Goal: Transaction & Acquisition: Obtain resource

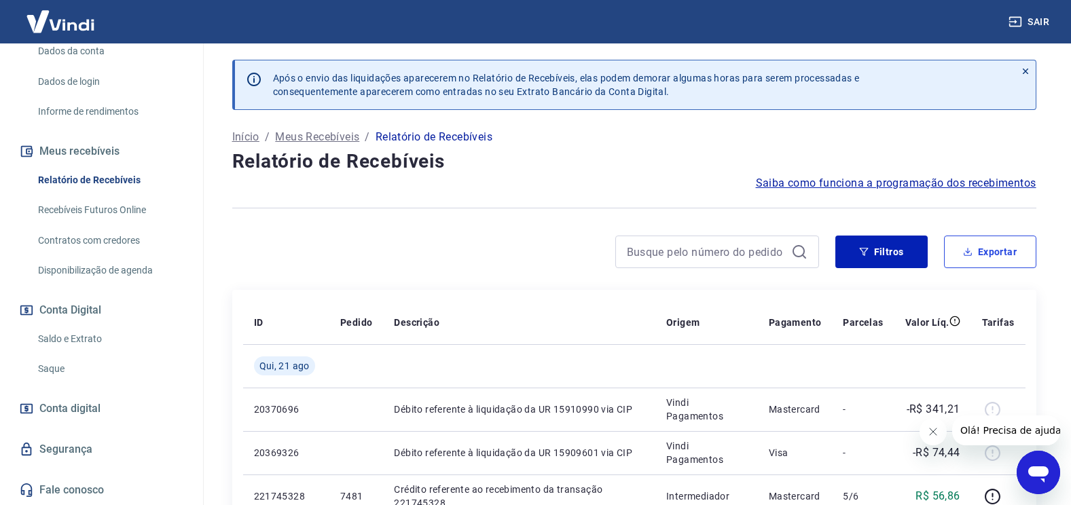
drag, startPoint x: 975, startPoint y: 253, endPoint x: 882, endPoint y: 253, distance: 93.0
click at [975, 253] on button "Exportar" at bounding box center [990, 252] width 92 height 33
type input "[DATE]"
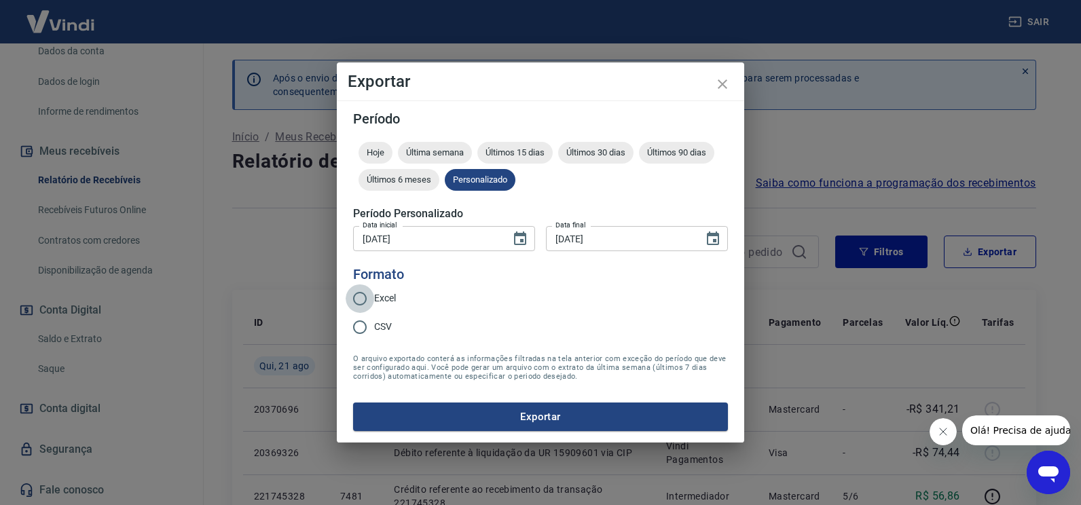
drag, startPoint x: 365, startPoint y: 299, endPoint x: 465, endPoint y: 353, distance: 113.7
click at [364, 299] on input "Excel" at bounding box center [360, 299] width 29 height 29
radio input "true"
click at [524, 412] on button "Exportar" at bounding box center [540, 417] width 375 height 29
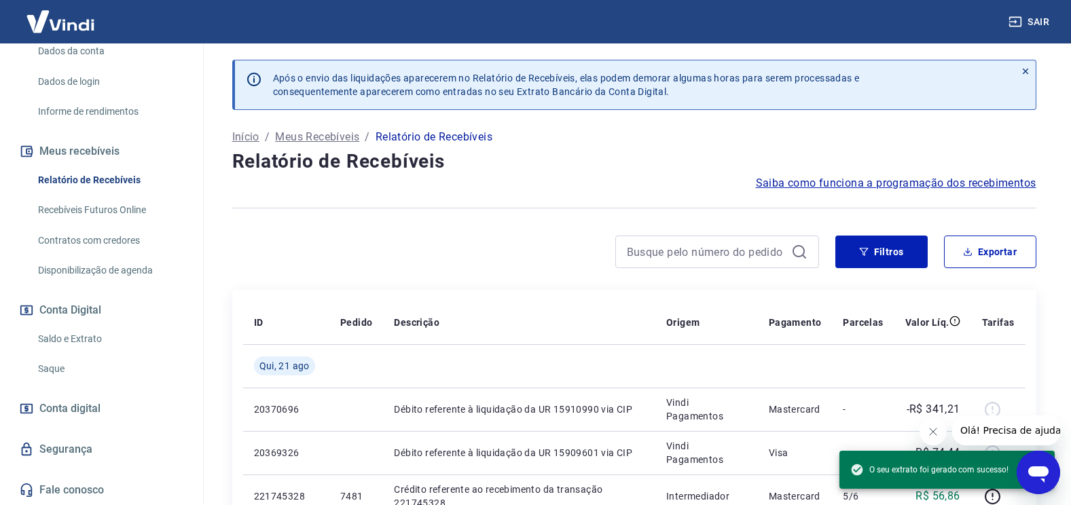
click at [459, 236] on div at bounding box center [525, 252] width 587 height 33
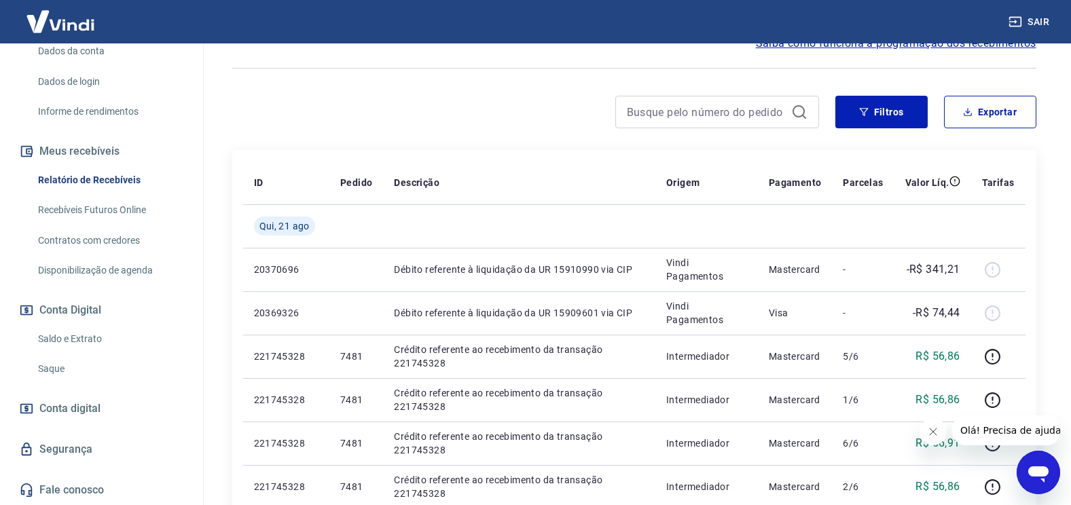
scroll to position [136, 0]
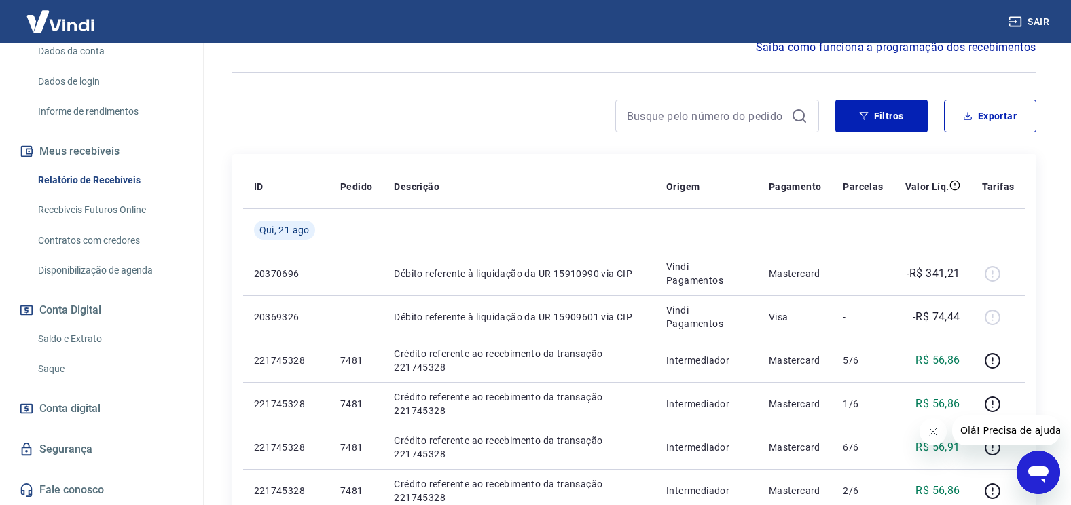
click at [84, 338] on link "Saldo e Extrato" at bounding box center [110, 339] width 154 height 28
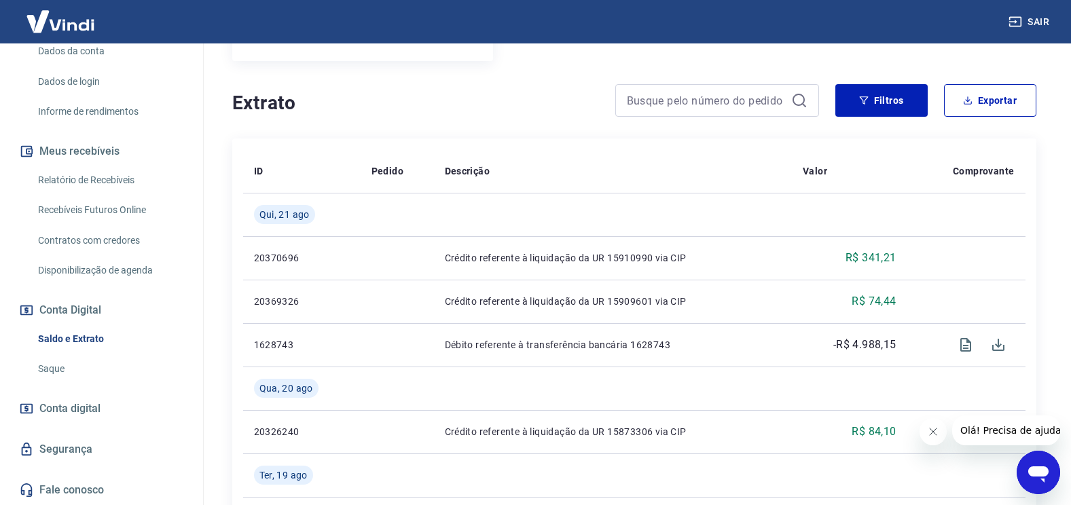
scroll to position [272, 0]
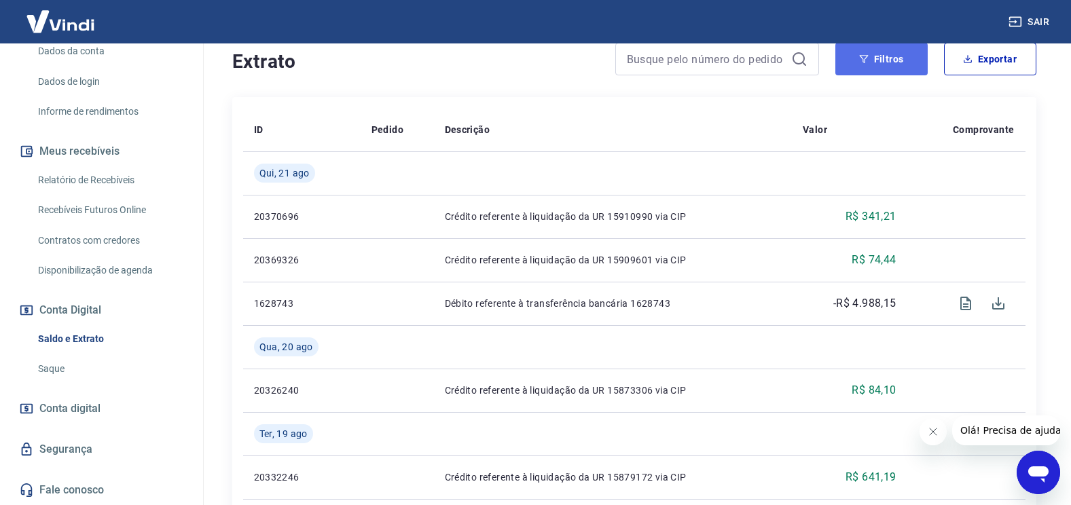
click at [865, 66] on button "Filtros" at bounding box center [881, 59] width 92 height 33
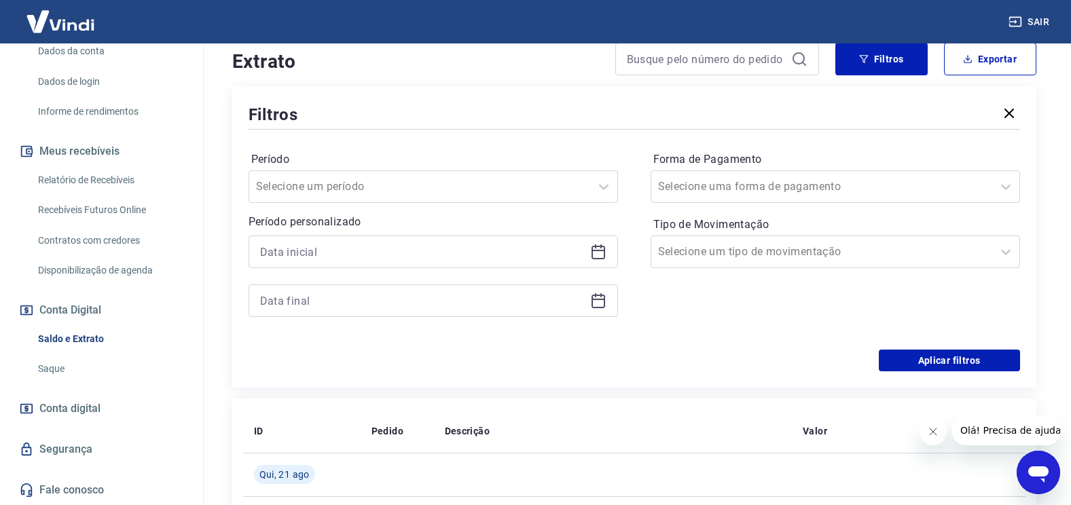
click at [598, 249] on icon at bounding box center [598, 252] width 16 height 16
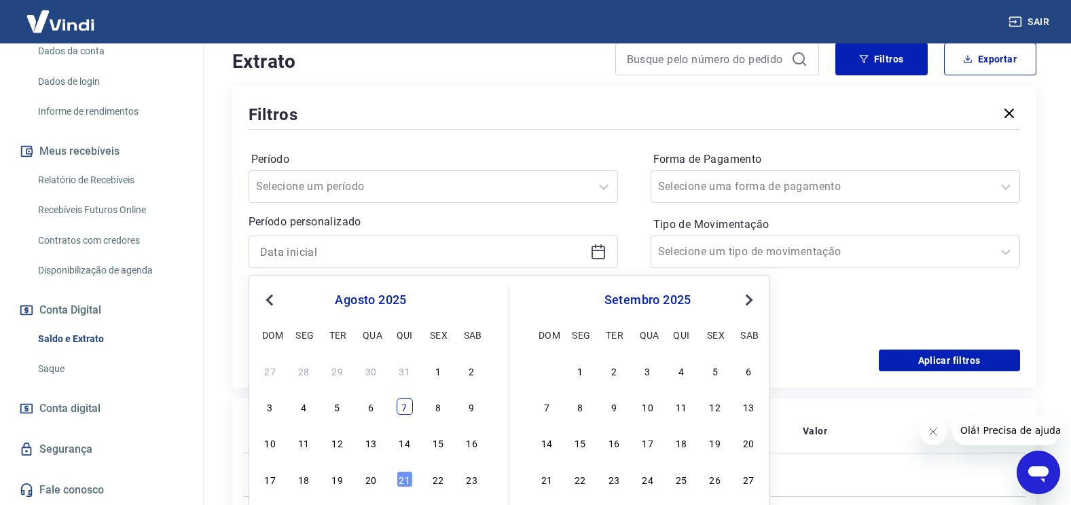
click at [407, 407] on div "7" at bounding box center [405, 407] width 16 height 16
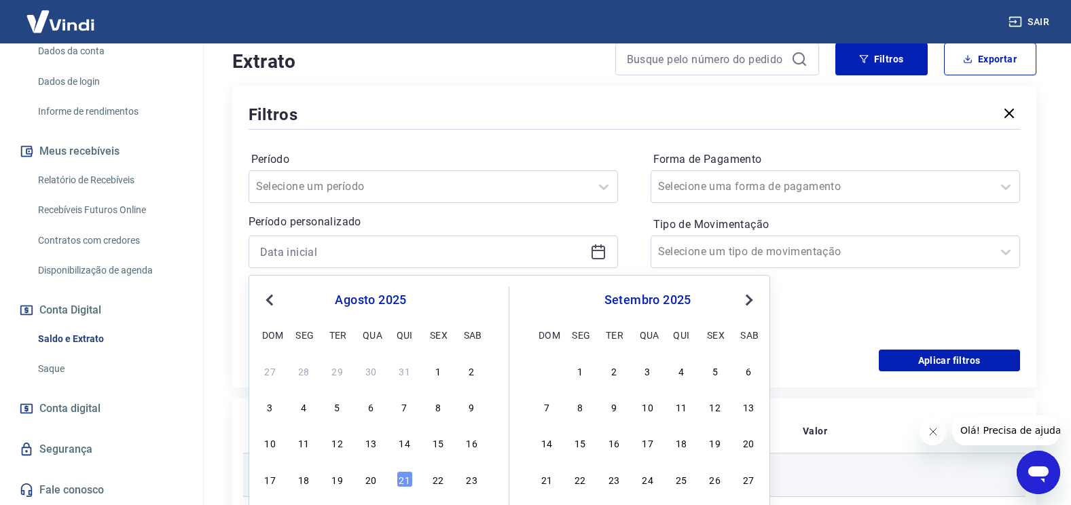
type input "[DATE]"
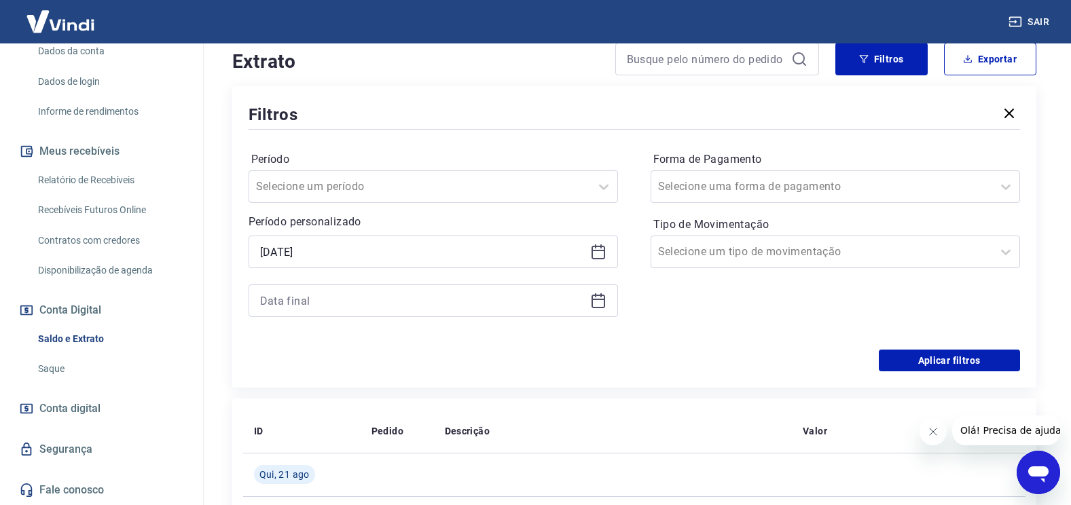
click at [600, 299] on icon at bounding box center [599, 299] width 14 height 1
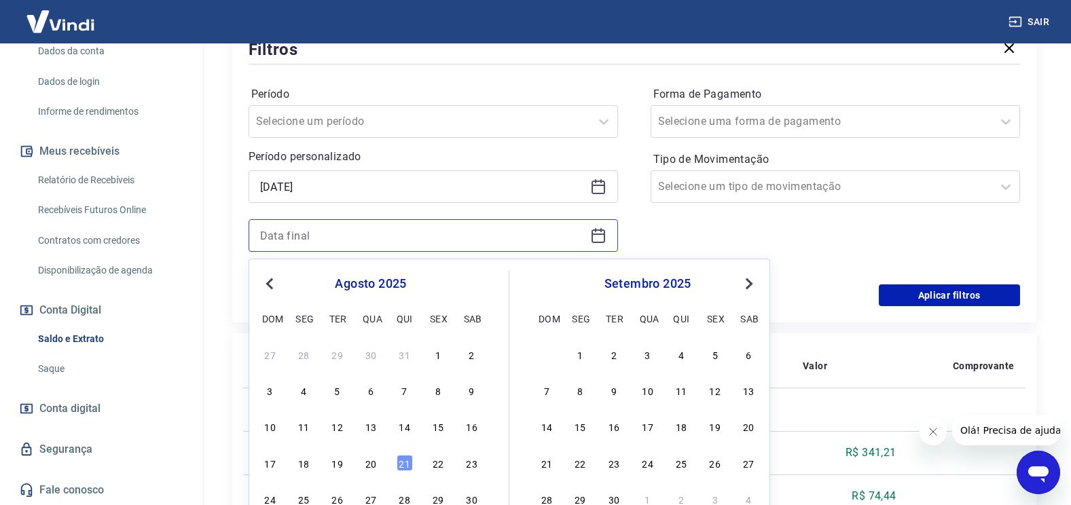
scroll to position [407, 0]
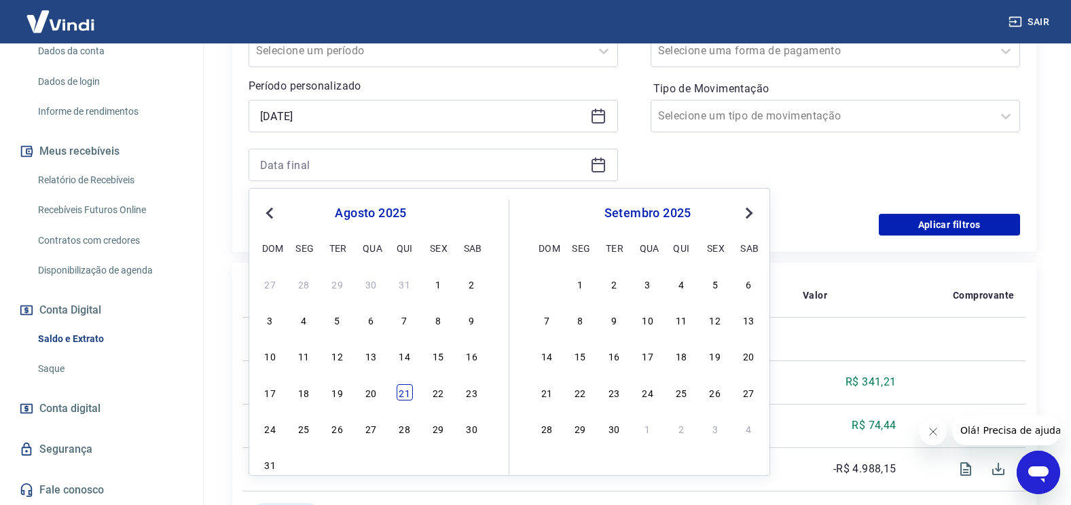
click at [406, 396] on div "21" at bounding box center [405, 392] width 16 height 16
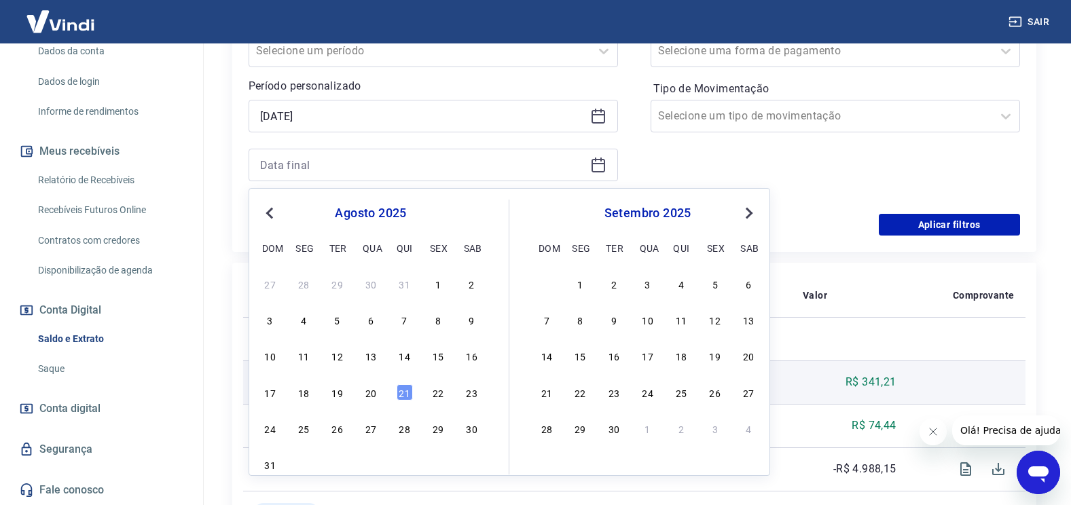
type input "[DATE]"
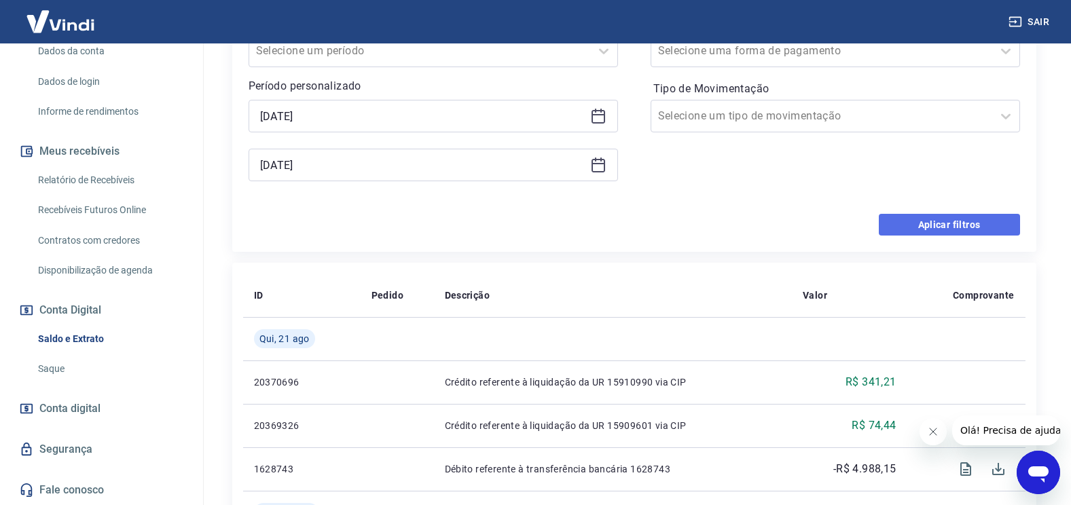
click at [975, 225] on button "Aplicar filtros" at bounding box center [949, 225] width 141 height 22
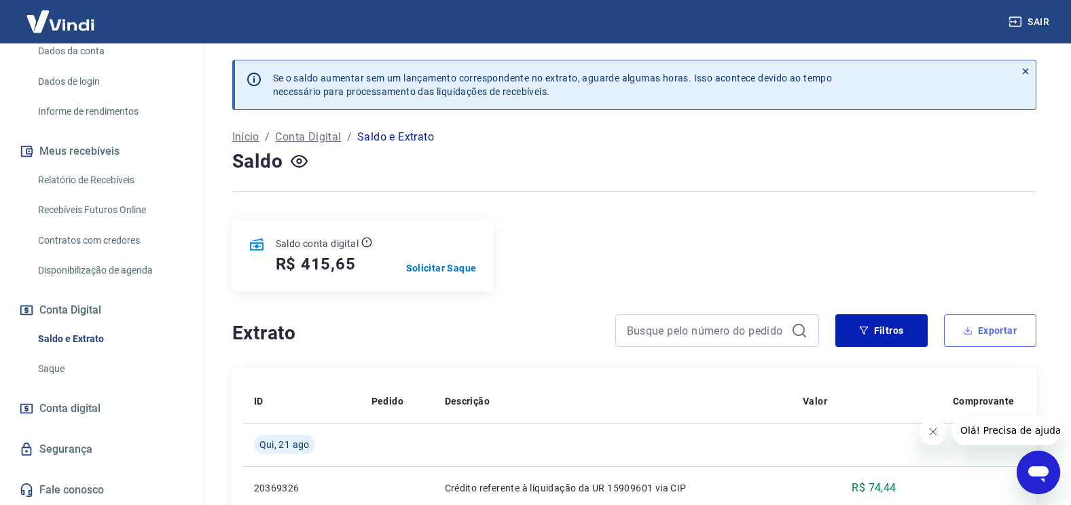
click at [994, 329] on button "Exportar" at bounding box center [990, 330] width 92 height 33
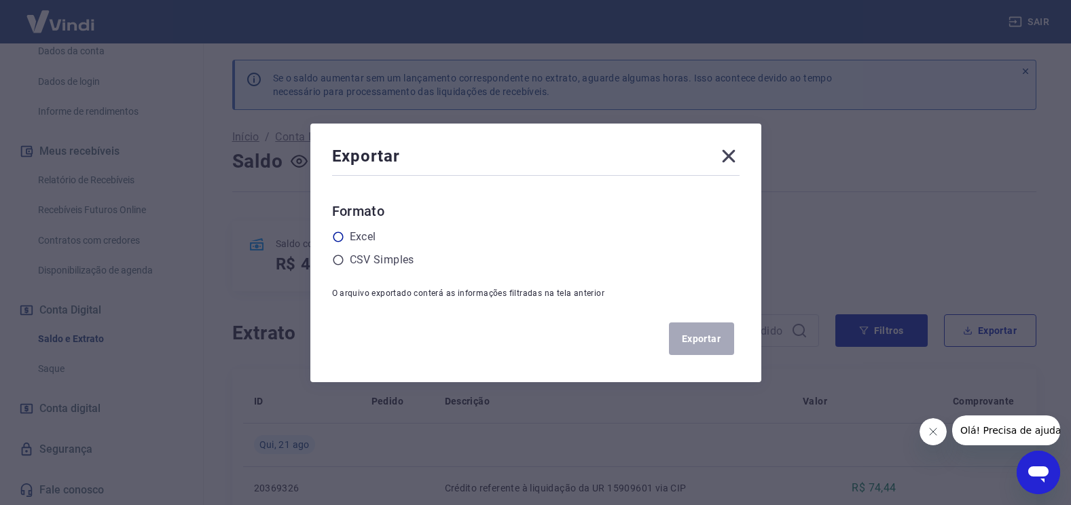
click at [366, 236] on label "Excel" at bounding box center [363, 237] width 26 height 16
click at [0, 0] on input "radio" at bounding box center [0, 0] width 0 height 0
click at [712, 344] on button "Exportar" at bounding box center [701, 339] width 65 height 33
